Goal: Task Accomplishment & Management: Complete application form

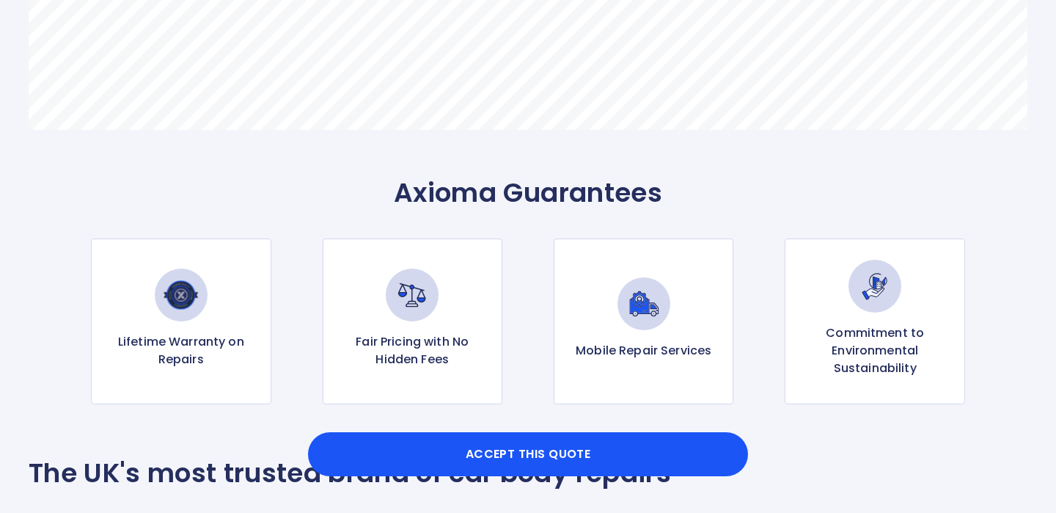
scroll to position [1332, 0]
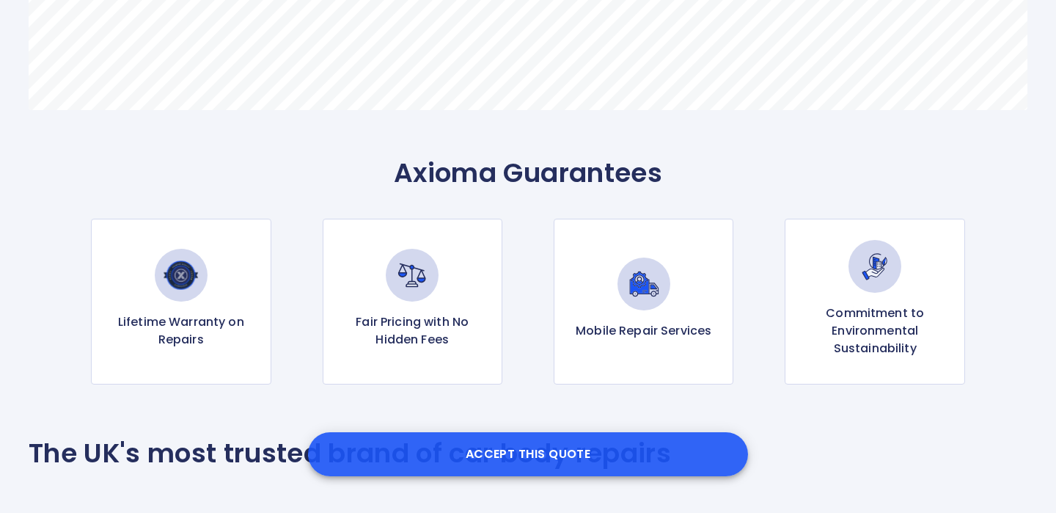
click at [521, 450] on button "Accept this Quote" at bounding box center [528, 454] width 440 height 44
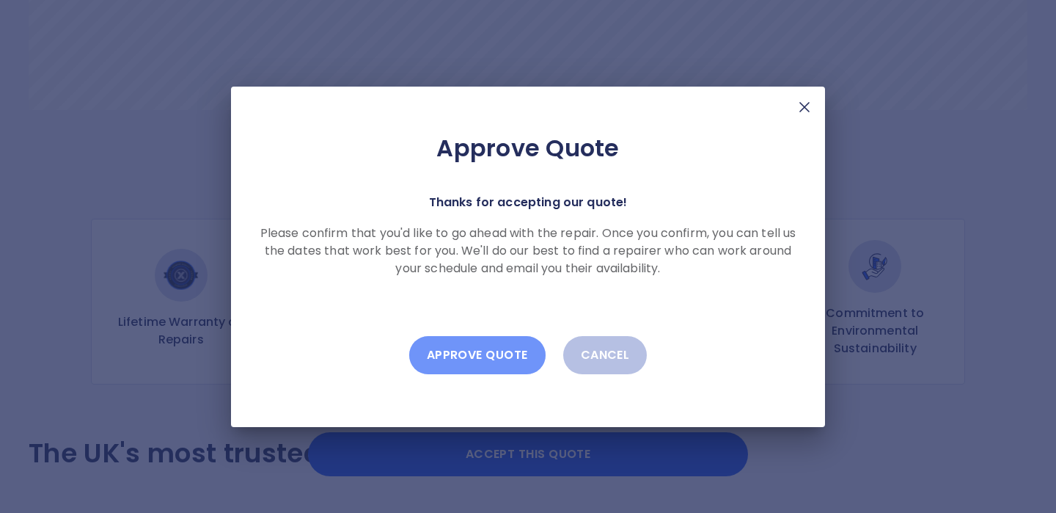
click at [475, 357] on button "Approve Quote" at bounding box center [477, 355] width 136 height 38
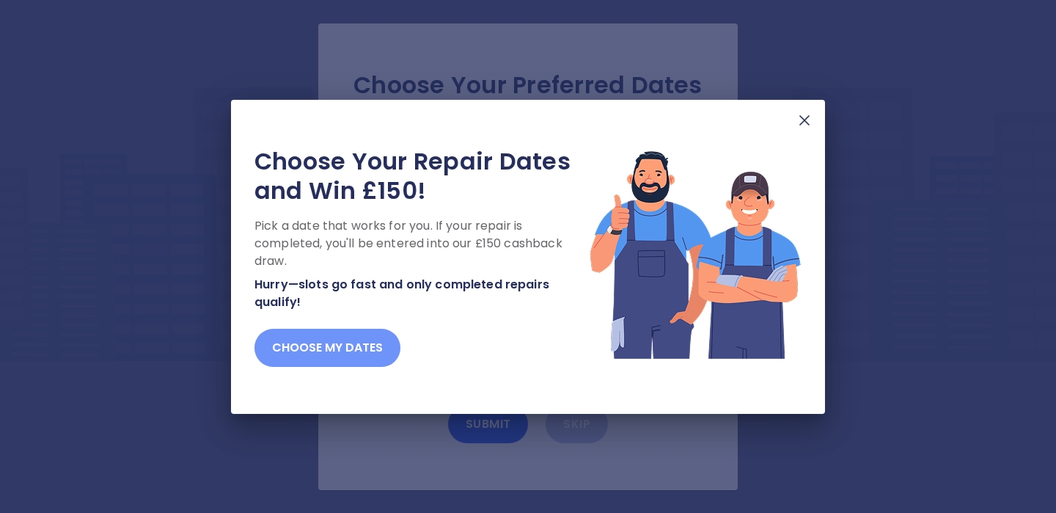
click at [330, 345] on button "Choose my dates" at bounding box center [327, 348] width 146 height 38
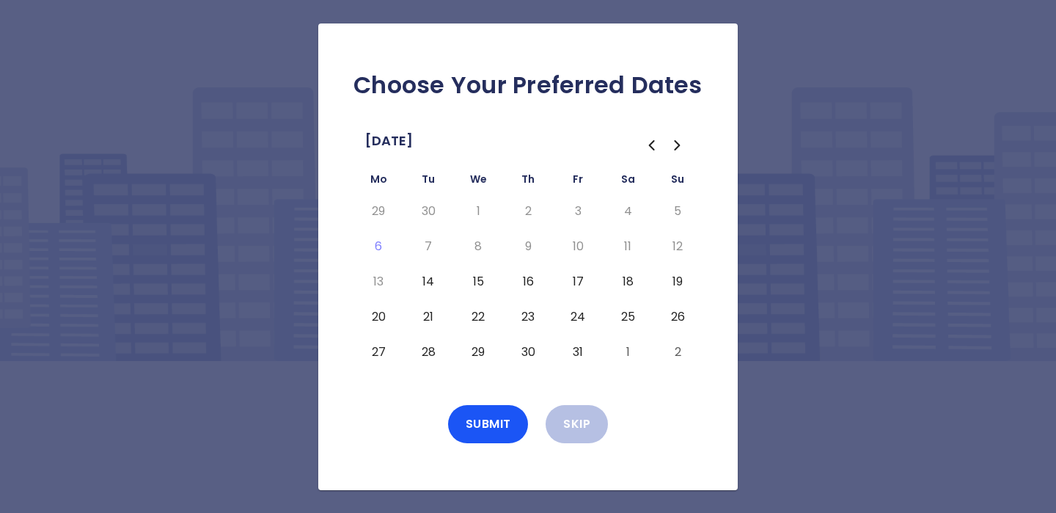
click at [479, 283] on button "15" at bounding box center [478, 281] width 26 height 23
click at [530, 279] on button "16" at bounding box center [528, 281] width 26 height 23
click at [578, 282] on button "17" at bounding box center [578, 281] width 26 height 23
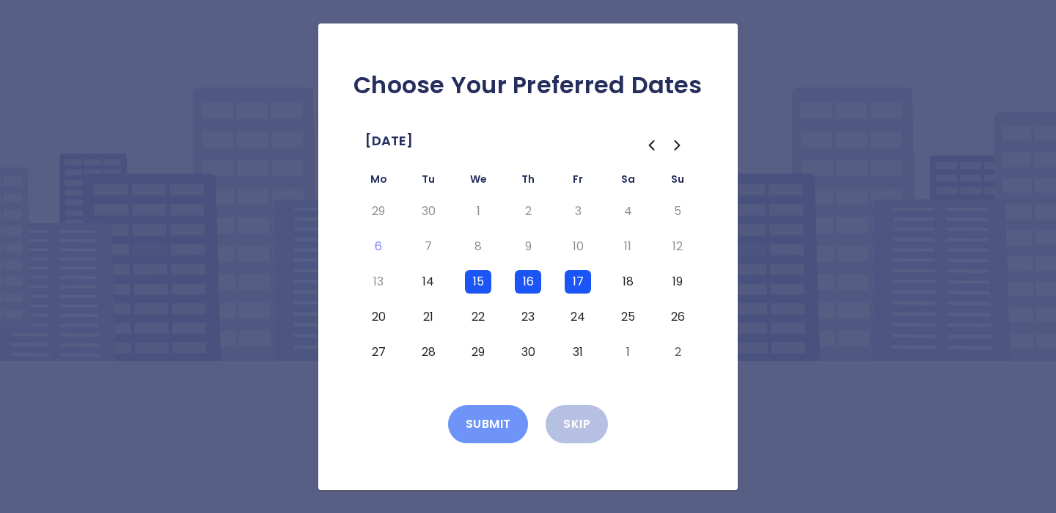
click at [488, 422] on button "Submit" at bounding box center [488, 424] width 81 height 38
